Goal: Task Accomplishment & Management: Use online tool/utility

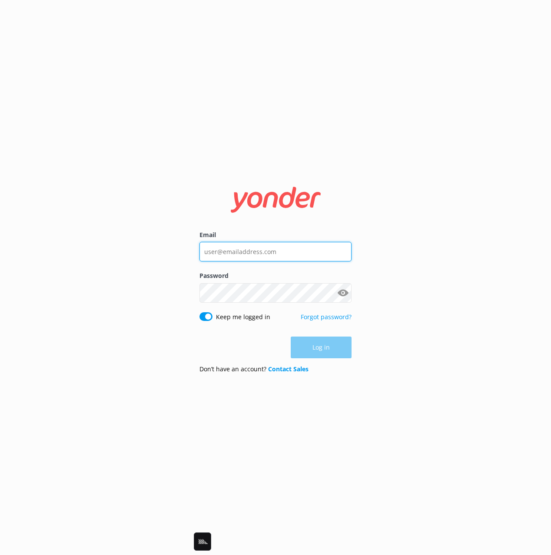
click at [254, 248] on input "Email" at bounding box center [275, 252] width 152 height 20
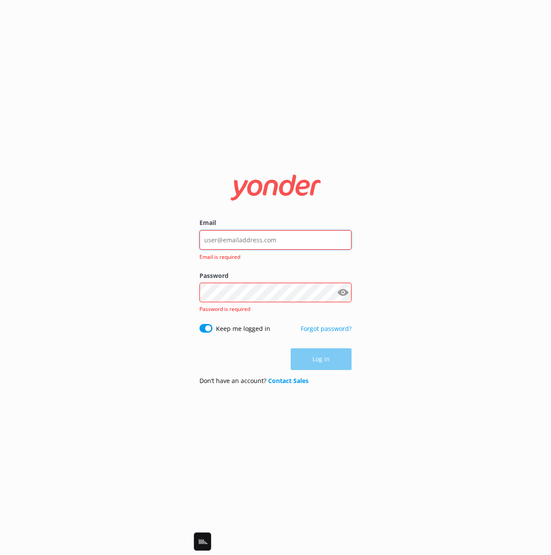
type input "[EMAIL_ADDRESS][DOMAIN_NAME]"
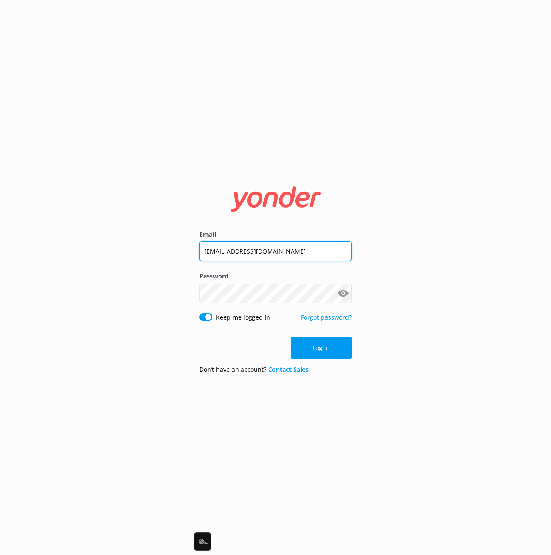
click button "Log in" at bounding box center [320, 348] width 61 height 22
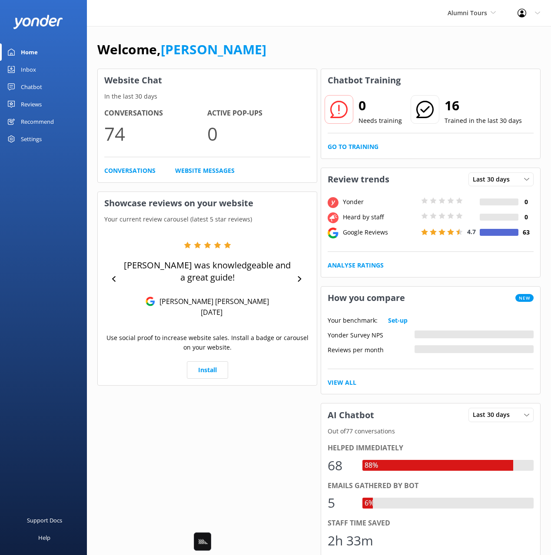
click at [32, 89] on div "Chatbot" at bounding box center [31, 86] width 21 height 17
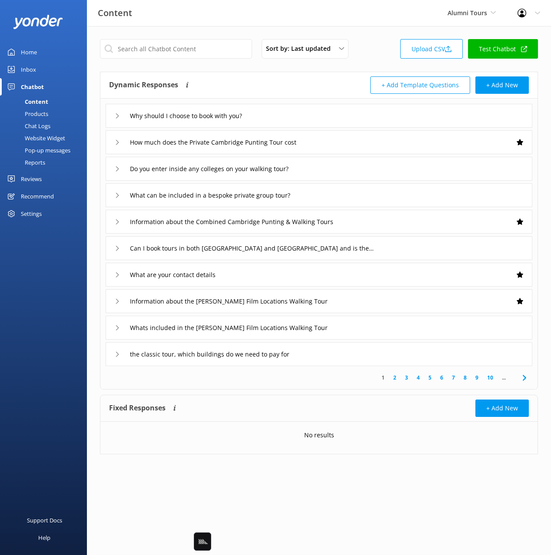
click at [53, 150] on div "Pop-up messages" at bounding box center [37, 150] width 65 height 12
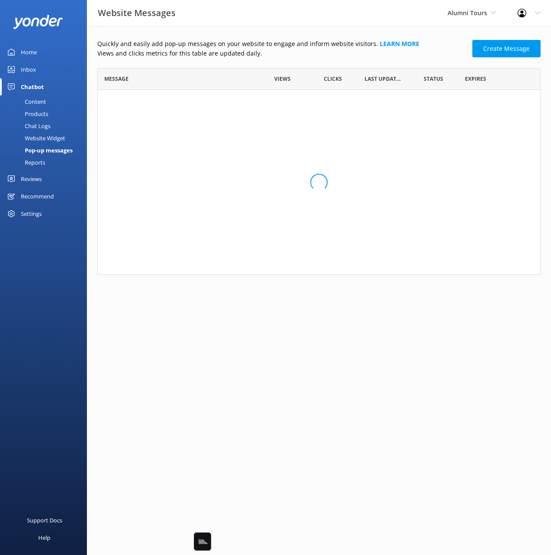
scroll to position [207, 443]
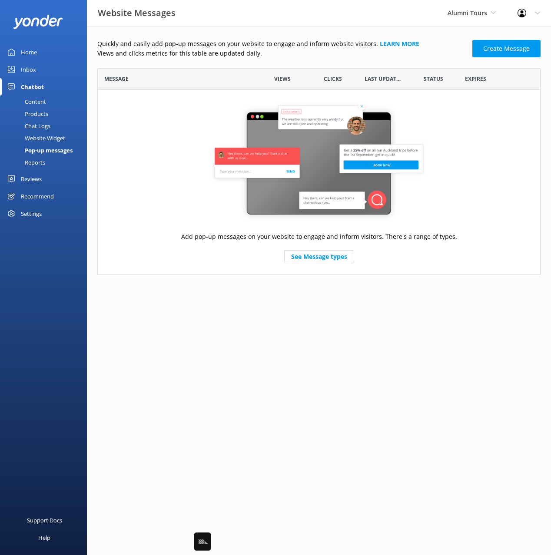
drag, startPoint x: 336, startPoint y: 68, endPoint x: 394, endPoint y: 69, distance: 57.3
click at [337, 68] on div "Clicks" at bounding box center [332, 79] width 50 height 22
click at [490, 50] on link "Create Message" at bounding box center [506, 48] width 68 height 17
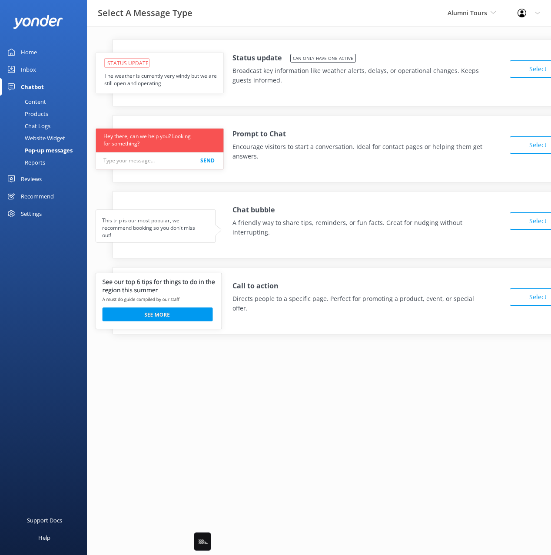
click at [41, 52] on link "Home" at bounding box center [43, 51] width 87 height 17
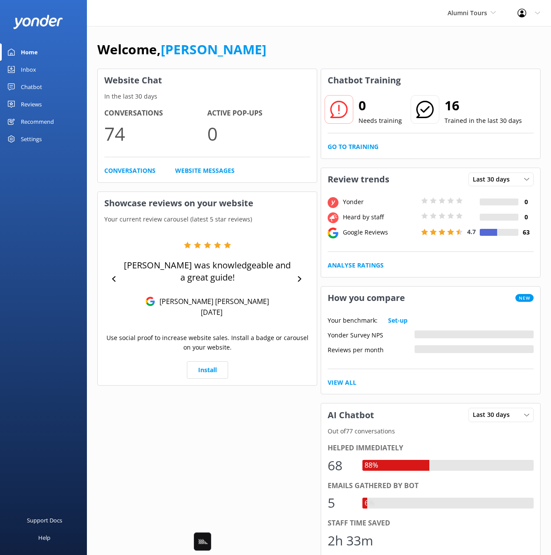
click at [241, 43] on div "Welcome, [PERSON_NAME]" at bounding box center [318, 54] width 443 height 30
click at [240, 43] on div "Welcome, [PERSON_NAME]" at bounding box center [318, 54] width 443 height 30
